Goal: Task Accomplishment & Management: Use online tool/utility

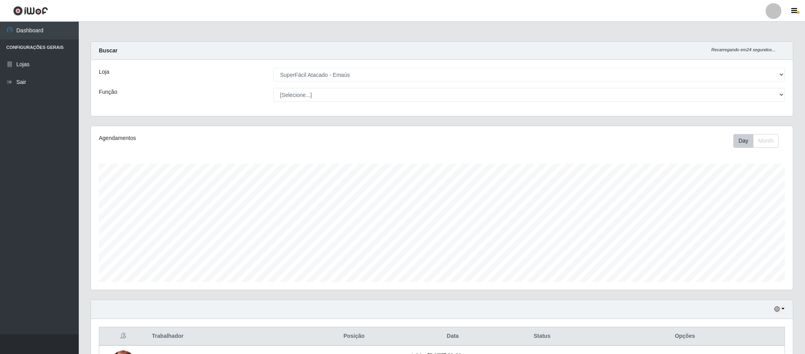
select select "407"
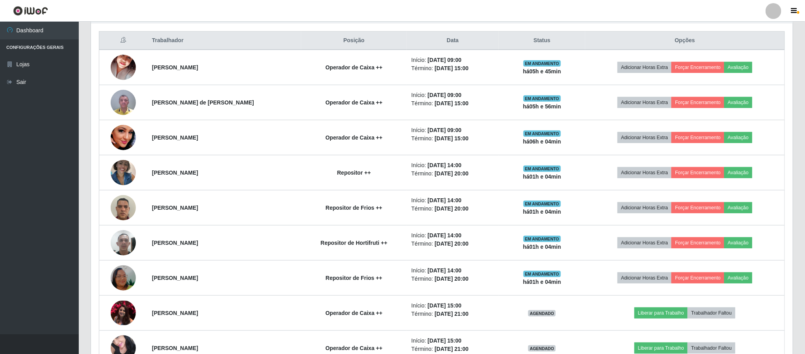
scroll to position [164, 701]
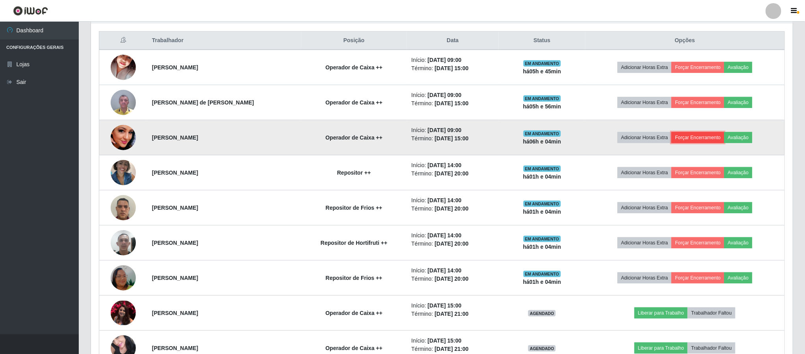
click at [700, 138] on button "Forçar Encerramento" at bounding box center [698, 137] width 53 height 11
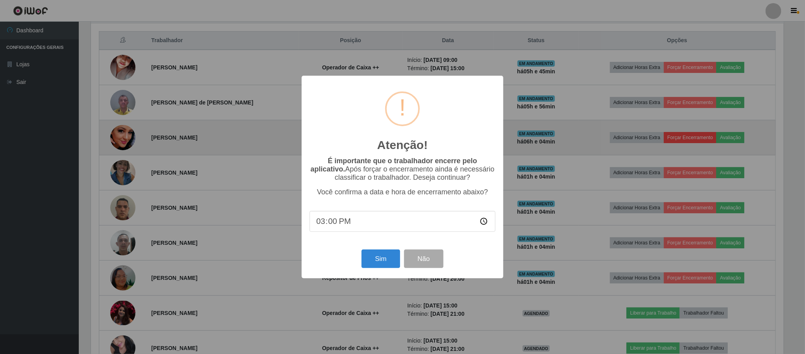
scroll to position [164, 695]
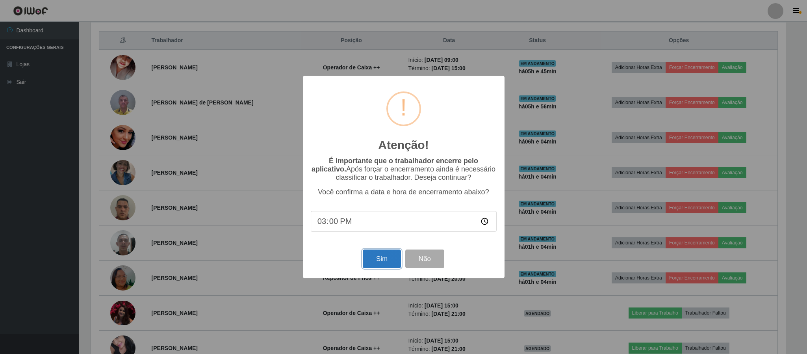
click at [388, 262] on button "Sim" at bounding box center [382, 258] width 38 height 19
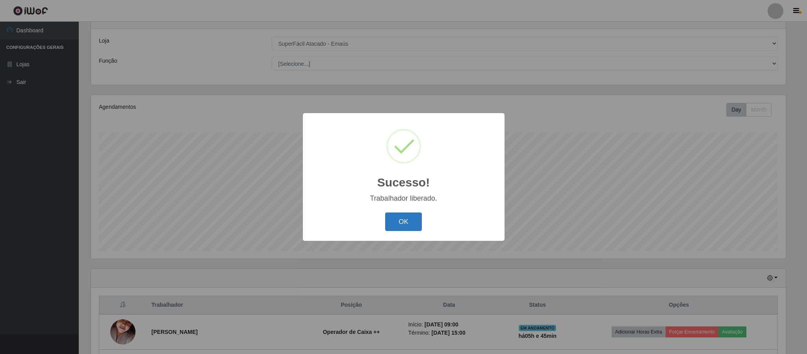
click at [406, 217] on button "OK" at bounding box center [403, 221] width 37 height 19
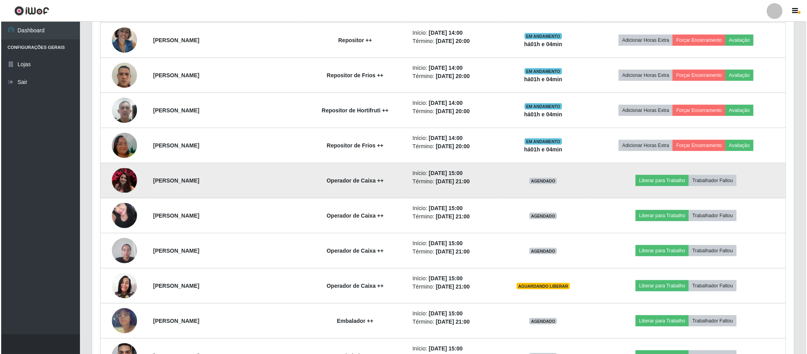
scroll to position [386, 0]
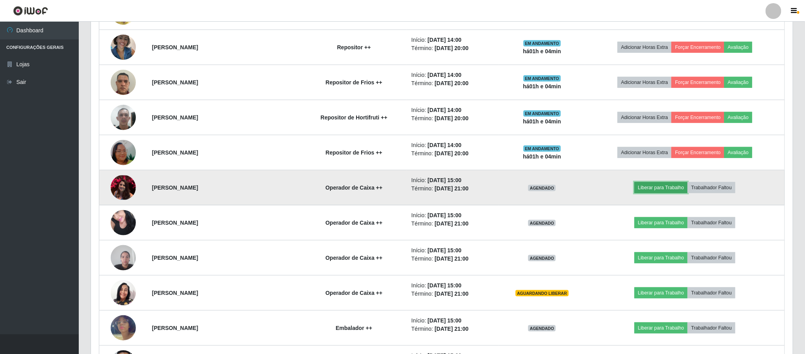
click at [666, 186] on button "Liberar para Trabalho" at bounding box center [661, 187] width 53 height 11
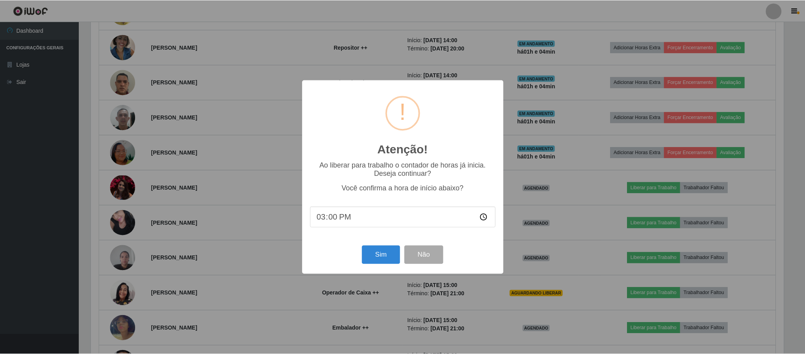
scroll to position [164, 695]
click at [382, 254] on button "Sim" at bounding box center [382, 254] width 38 height 19
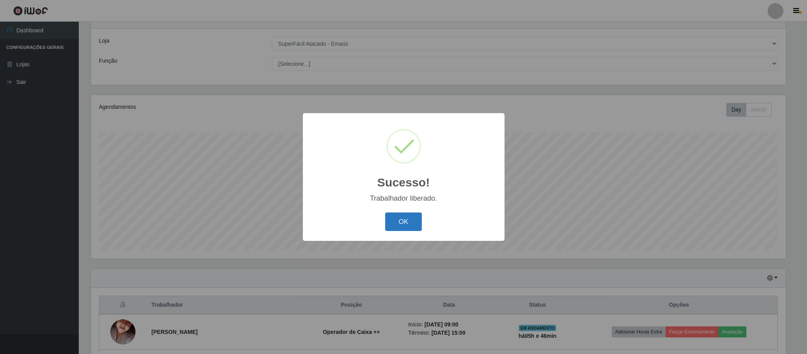
click at [420, 222] on button "OK" at bounding box center [403, 221] width 37 height 19
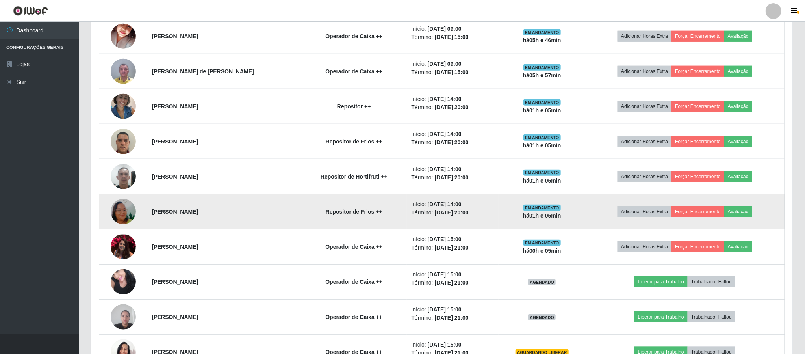
scroll to position [445, 0]
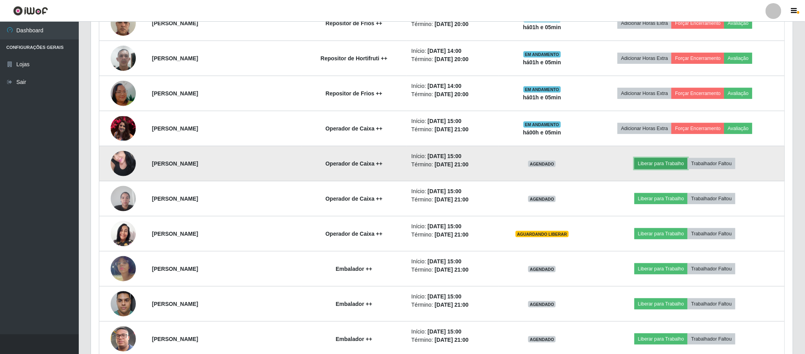
click at [650, 168] on button "Liberar para Trabalho" at bounding box center [661, 163] width 53 height 11
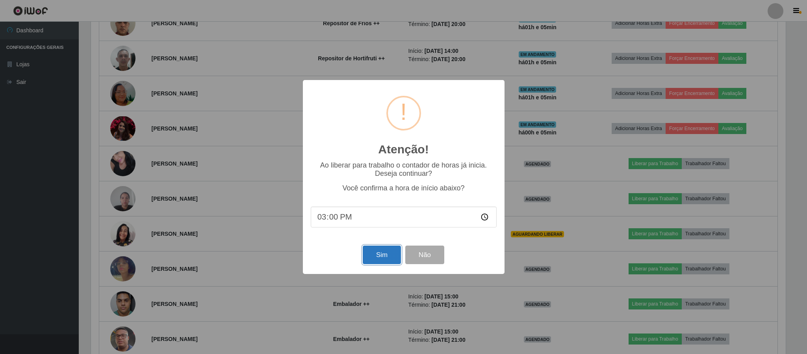
click at [383, 252] on button "Sim" at bounding box center [382, 254] width 38 height 19
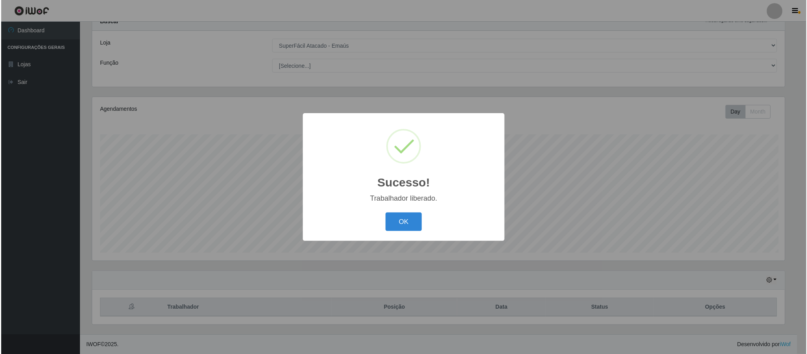
scroll to position [0, 0]
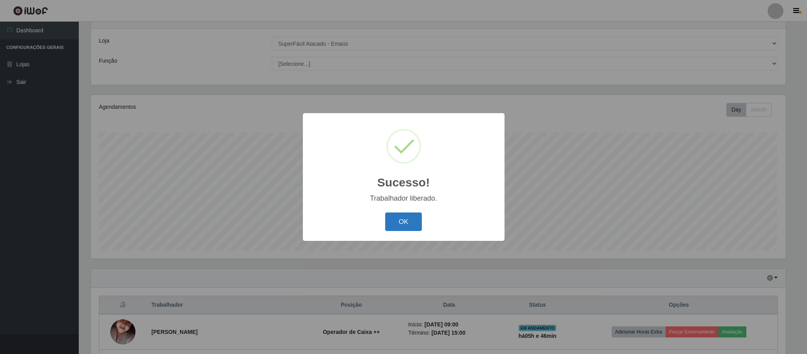
click at [410, 214] on button "OK" at bounding box center [403, 221] width 37 height 19
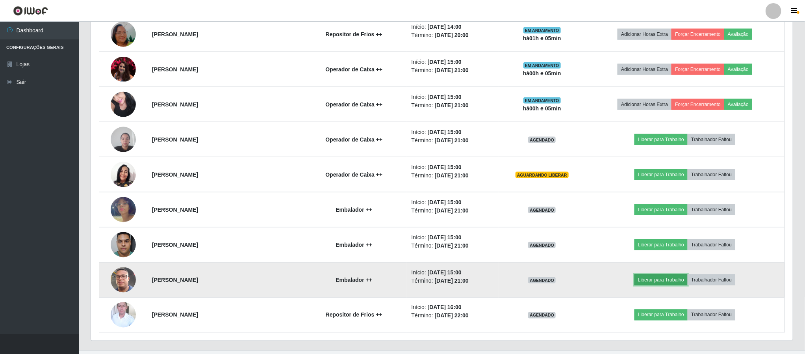
click at [659, 285] on button "Liberar para Trabalho" at bounding box center [661, 279] width 53 height 11
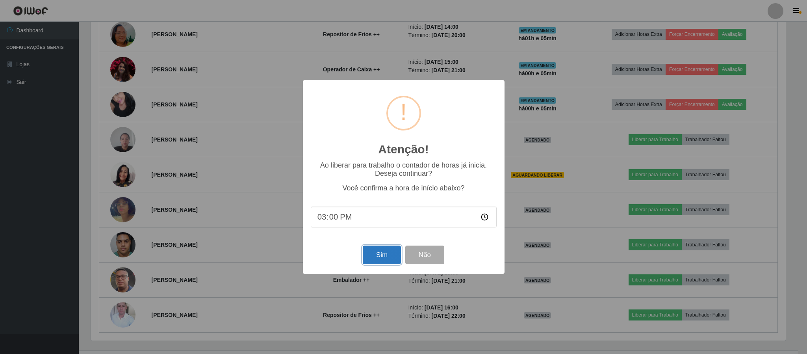
click at [383, 252] on button "Sim" at bounding box center [382, 254] width 38 height 19
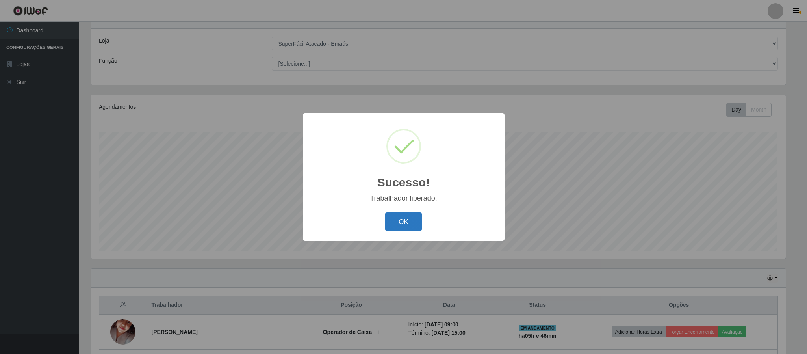
click at [405, 227] on button "OK" at bounding box center [403, 221] width 37 height 19
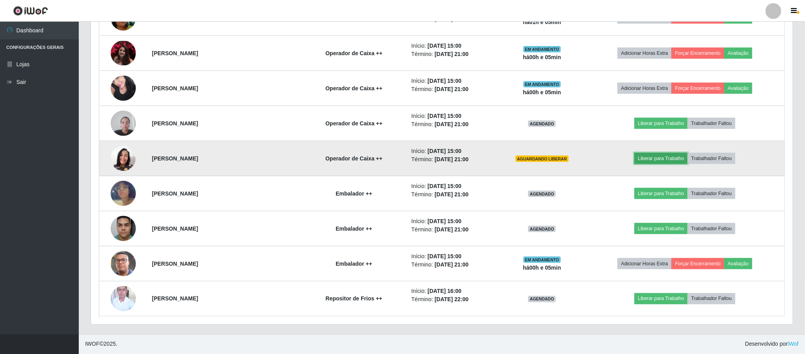
click at [669, 160] on button "Liberar para Trabalho" at bounding box center [661, 158] width 53 height 11
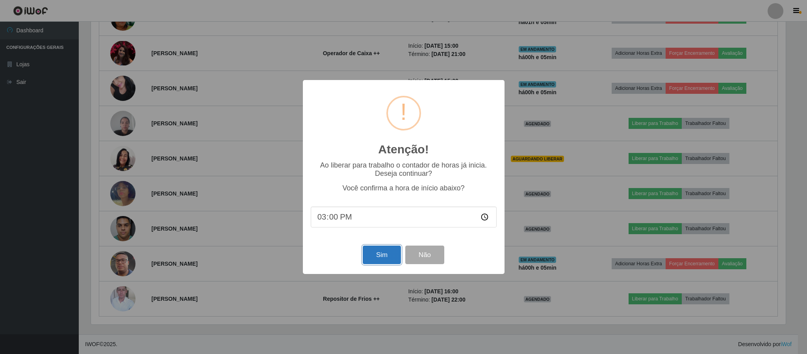
click at [383, 251] on button "Sim" at bounding box center [382, 254] width 38 height 19
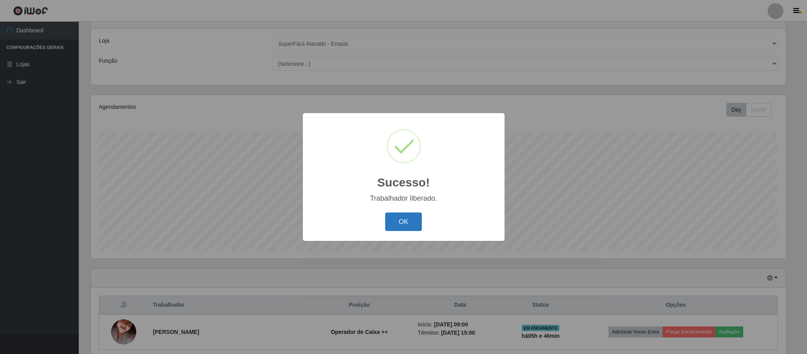
click at [403, 217] on button "OK" at bounding box center [403, 221] width 37 height 19
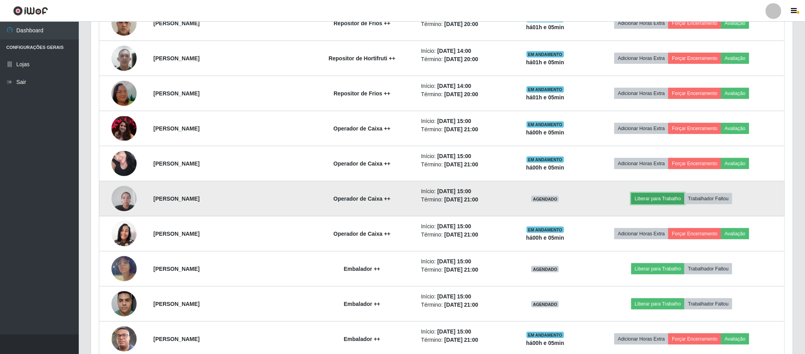
click at [657, 199] on button "Liberar para Trabalho" at bounding box center [657, 198] width 53 height 11
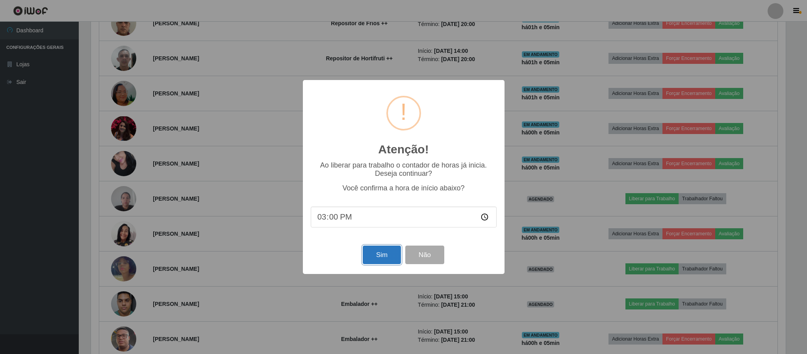
click at [384, 255] on button "Sim" at bounding box center [382, 254] width 38 height 19
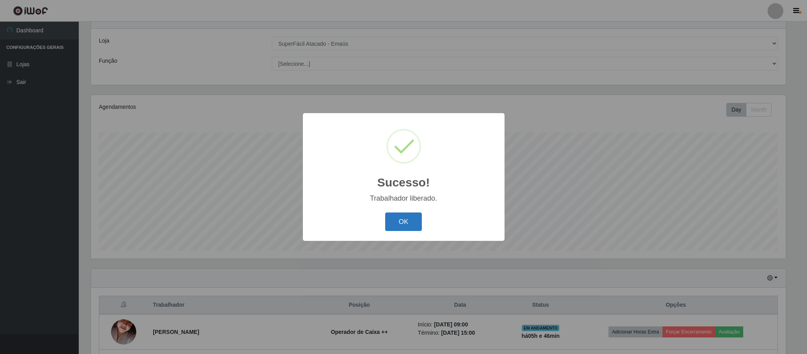
click at [406, 221] on button "OK" at bounding box center [403, 221] width 37 height 19
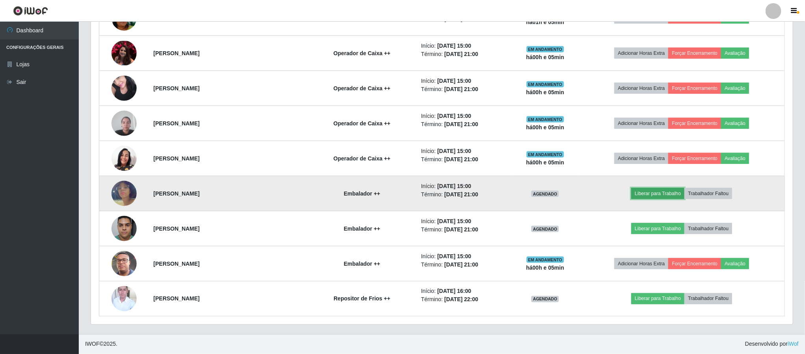
click at [663, 192] on button "Liberar para Trabalho" at bounding box center [657, 193] width 53 height 11
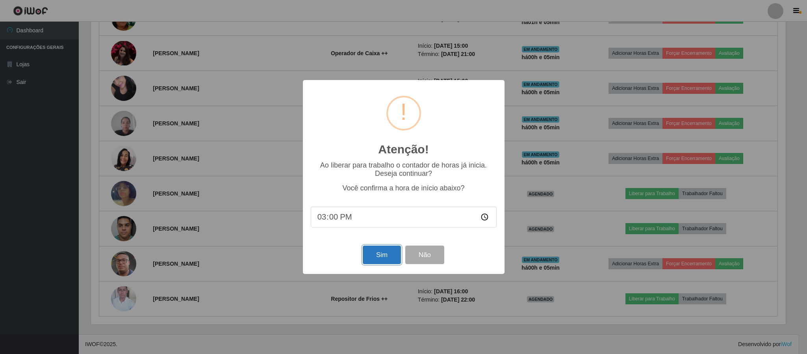
click at [382, 258] on button "Sim" at bounding box center [382, 254] width 38 height 19
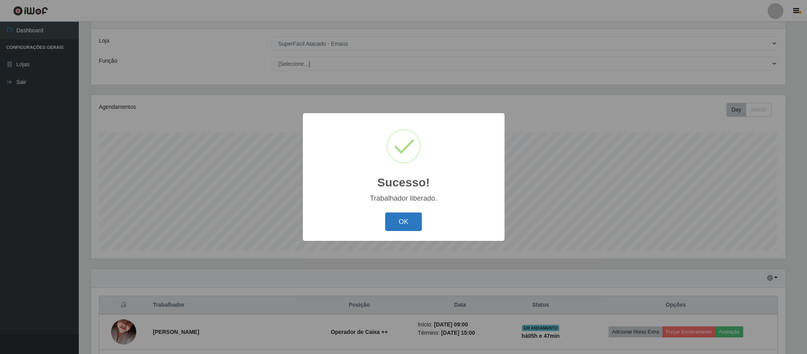
click at [410, 222] on button "OK" at bounding box center [403, 221] width 37 height 19
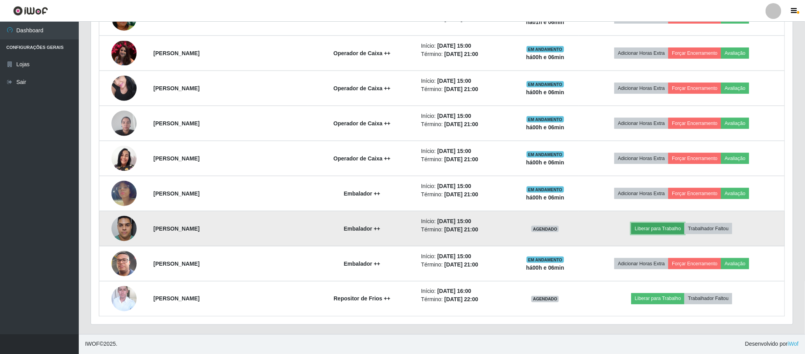
click at [663, 232] on button "Liberar para Trabalho" at bounding box center [657, 228] width 53 height 11
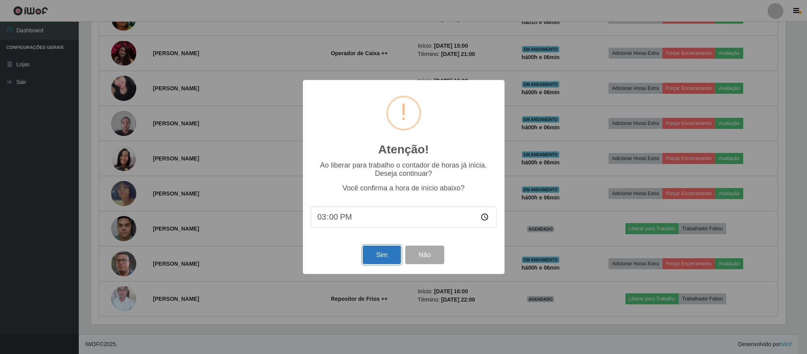
click at [373, 252] on button "Sim" at bounding box center [382, 254] width 38 height 19
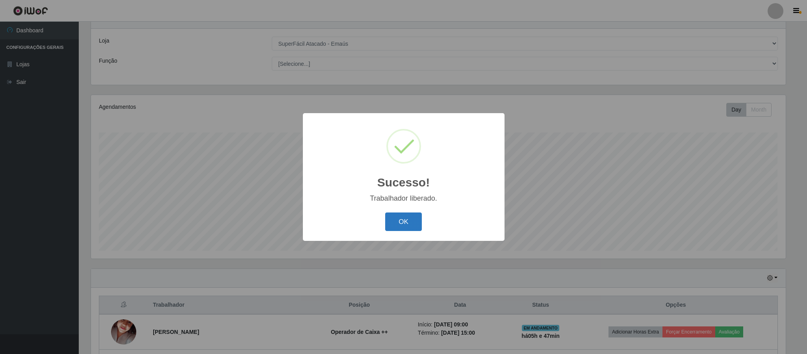
click at [412, 222] on button "OK" at bounding box center [403, 221] width 37 height 19
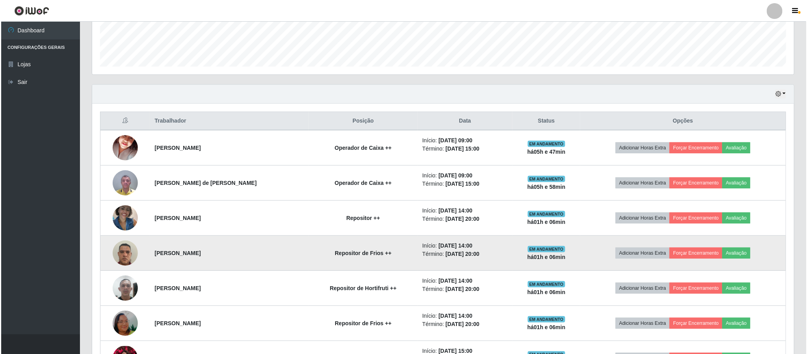
scroll to position [208, 0]
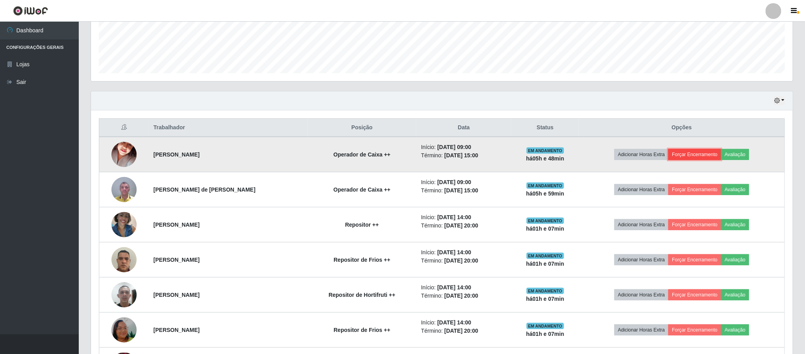
click at [707, 156] on button "Forçar Encerramento" at bounding box center [694, 154] width 53 height 11
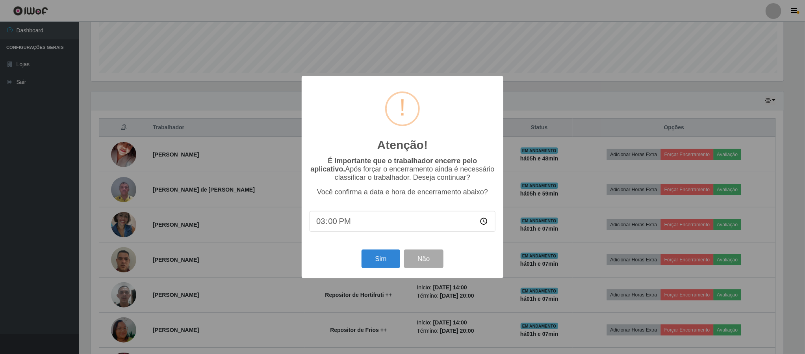
scroll to position [164, 695]
click at [360, 260] on div "Sim Não" at bounding box center [404, 258] width 186 height 22
click at [377, 260] on button "Sim" at bounding box center [382, 258] width 38 height 19
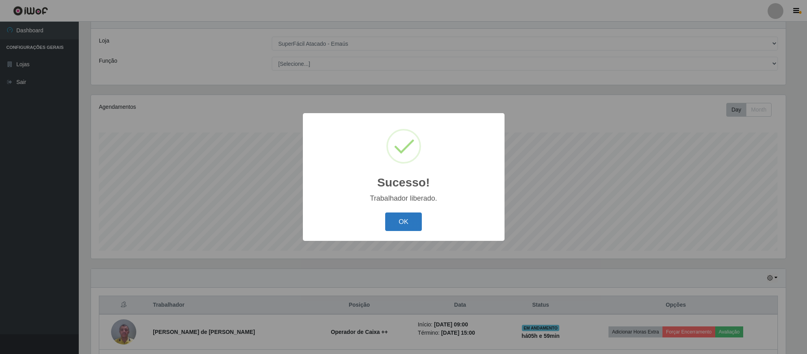
click at [404, 223] on button "OK" at bounding box center [403, 221] width 37 height 19
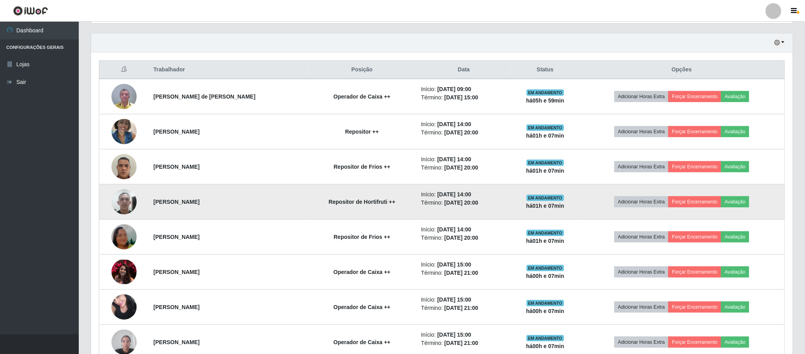
scroll to position [267, 0]
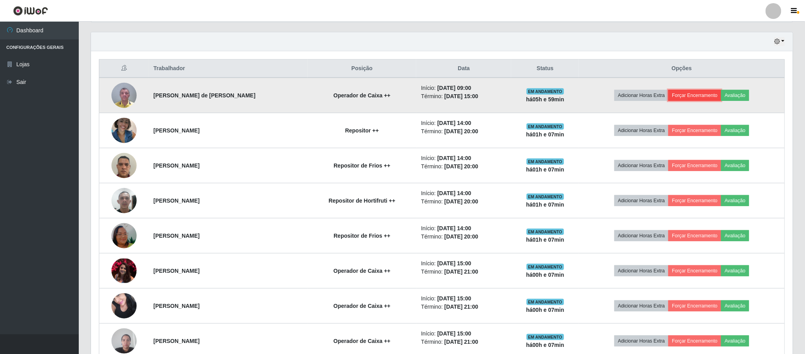
click at [688, 95] on button "Forçar Encerramento" at bounding box center [694, 95] width 53 height 11
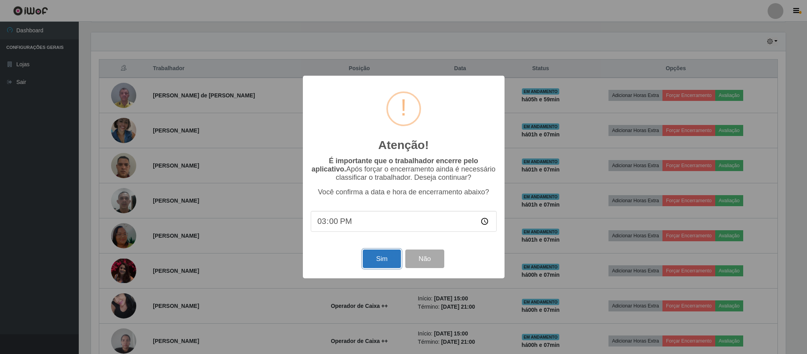
click at [393, 263] on button "Sim" at bounding box center [382, 258] width 38 height 19
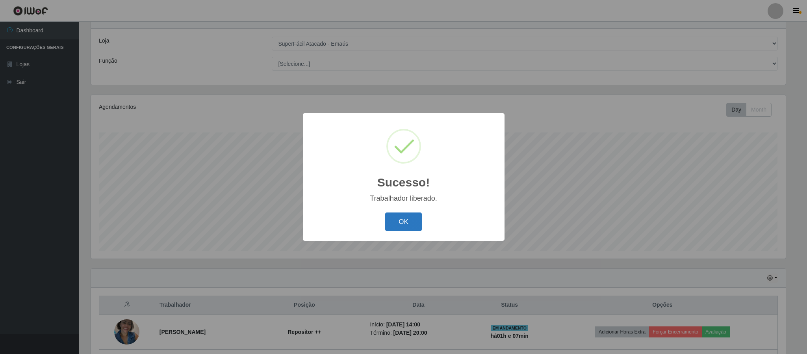
click at [406, 227] on button "OK" at bounding box center [403, 221] width 37 height 19
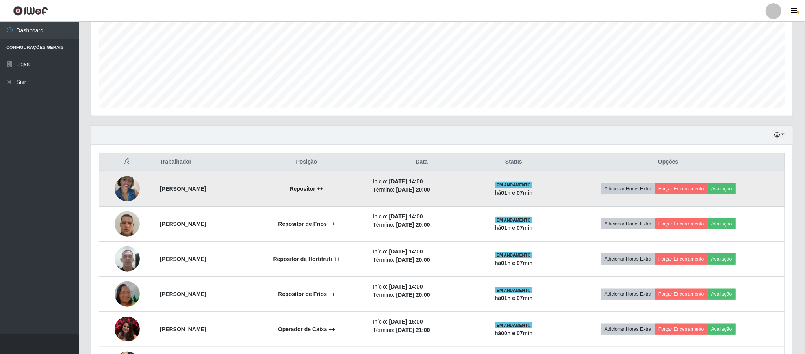
scroll to position [149, 0]
